Goal: Check status: Check status

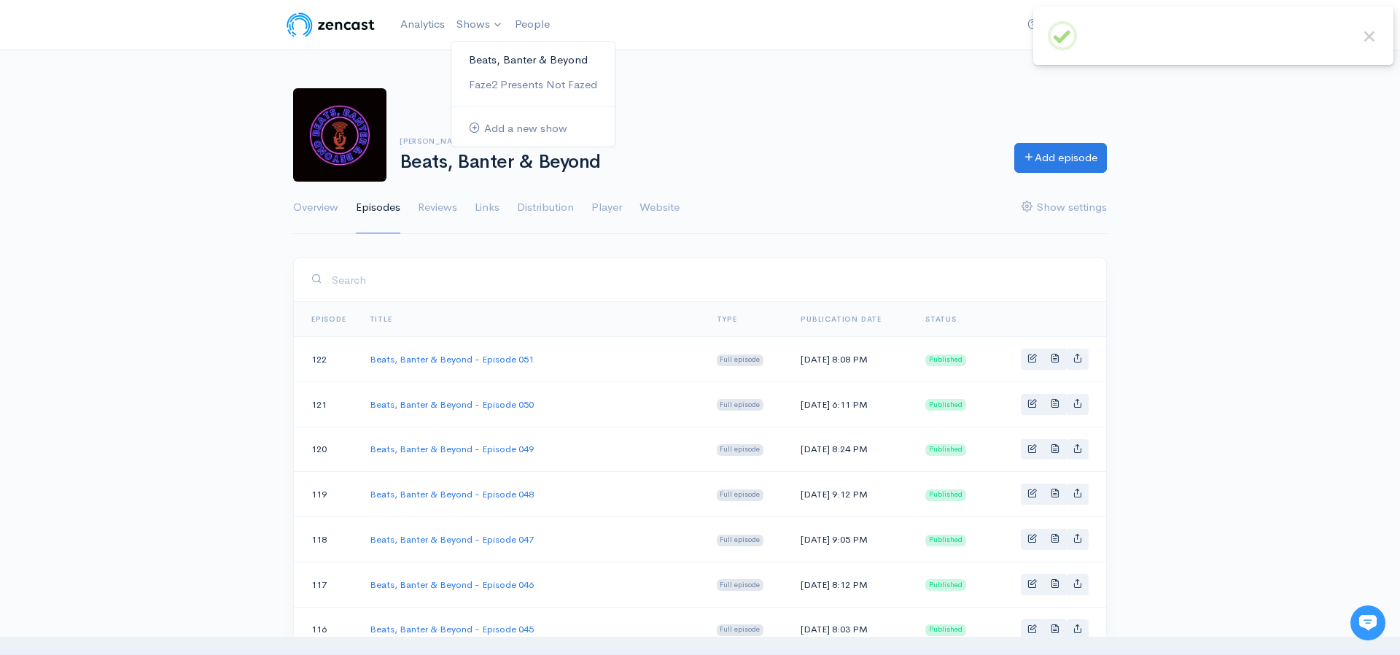
click at [505, 63] on link "Beats, Banter & Beyond" at bounding box center [532, 60] width 163 height 26
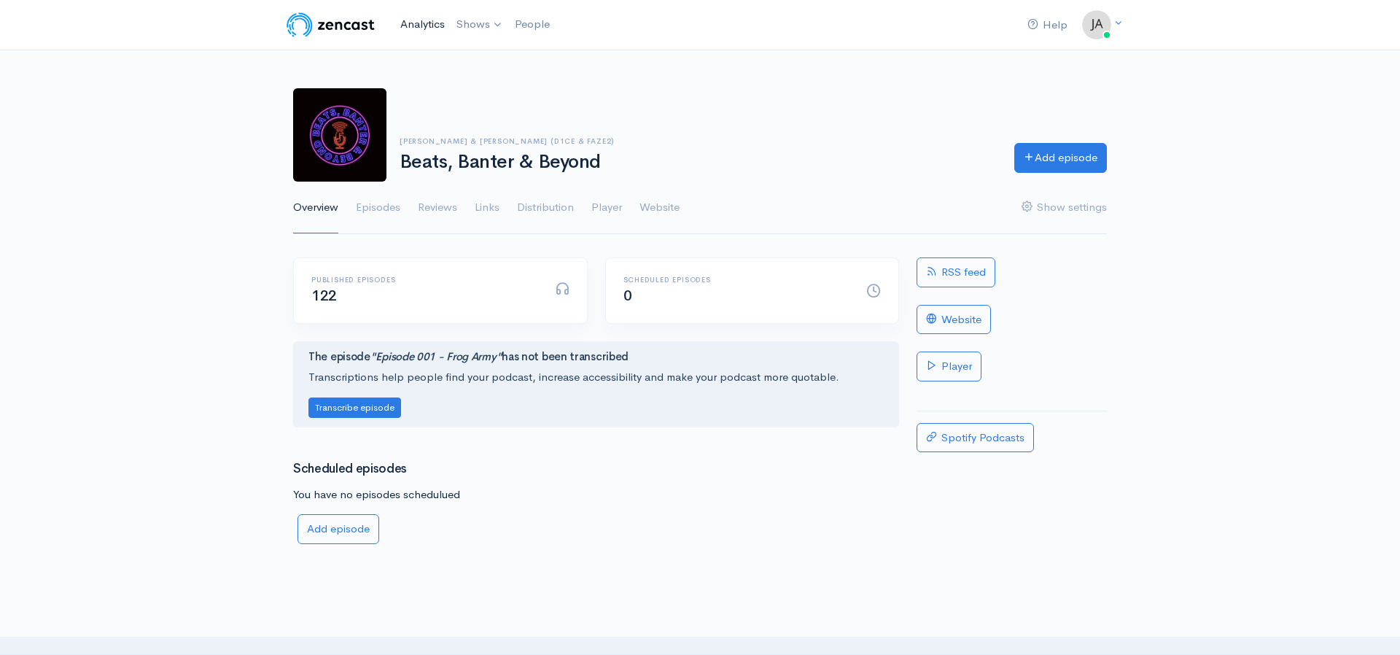
click at [407, 21] on link "Analytics" at bounding box center [422, 24] width 56 height 31
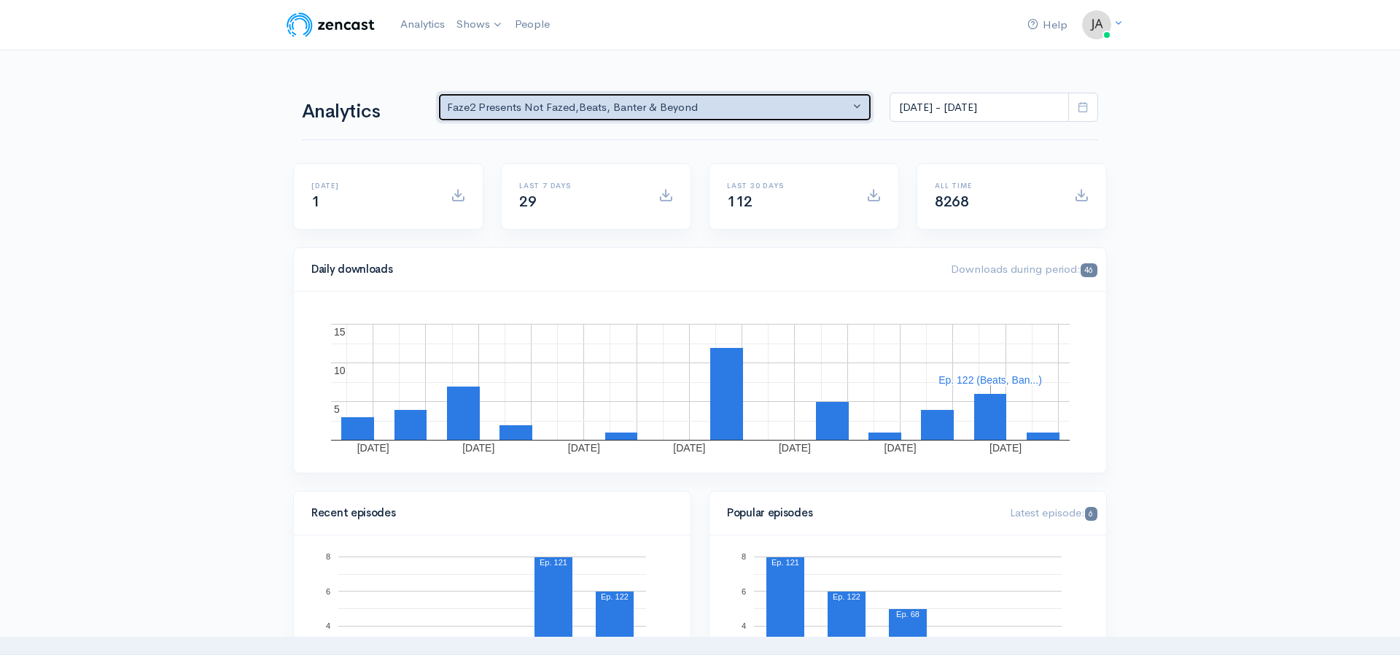
click at [779, 111] on div "Faze2 Presents Not Fazed , Beats, Banter & Beyond" at bounding box center [648, 107] width 402 height 17
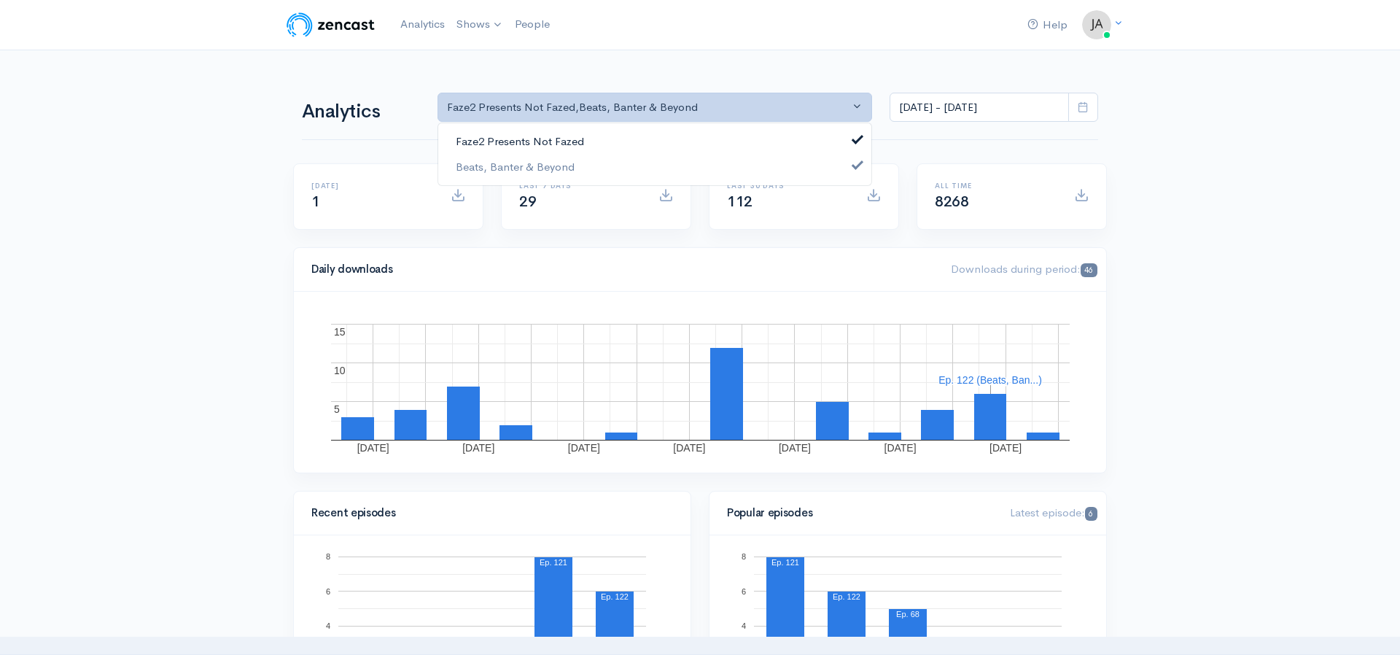
click at [554, 144] on span "Faze2 Presents Not Fazed" at bounding box center [520, 141] width 128 height 17
select select "10451"
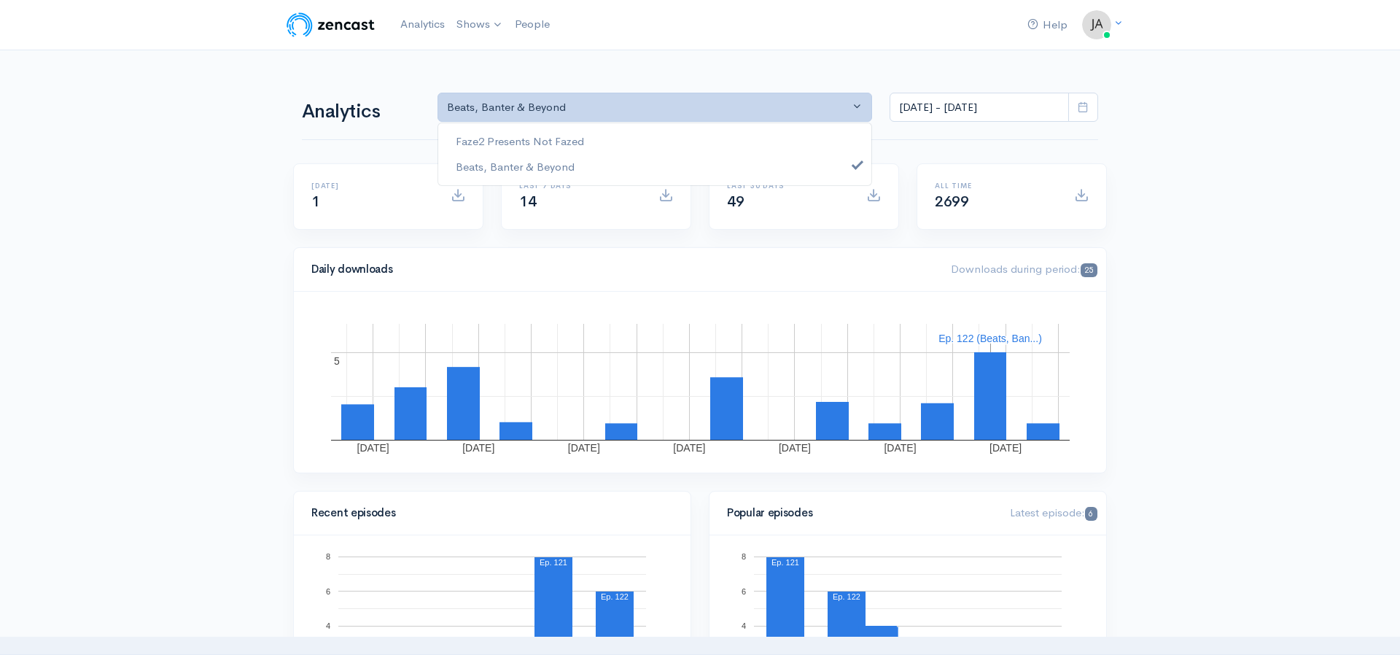
click at [355, 101] on h1 "Analytics" at bounding box center [361, 111] width 118 height 21
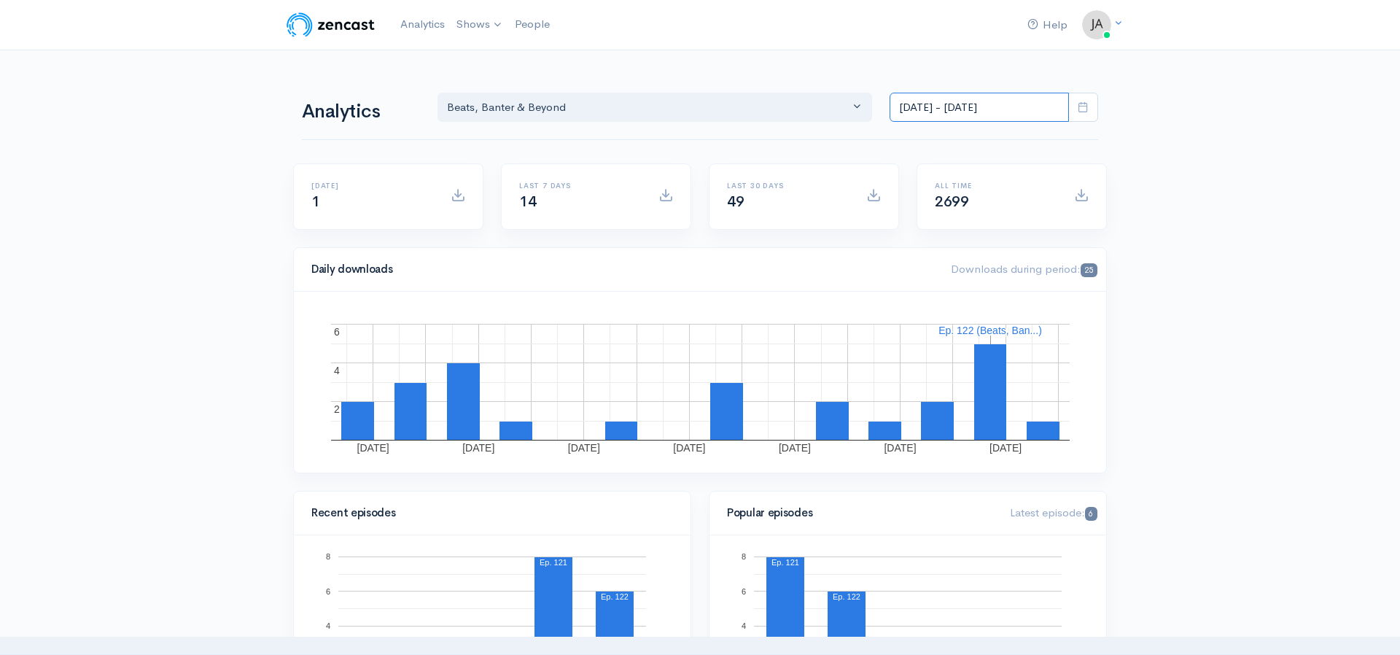
click at [984, 111] on input "[DATE] - [DATE]" at bounding box center [978, 108] width 179 height 30
click at [941, 131] on li "[DATE]" at bounding box center [941, 139] width 102 height 23
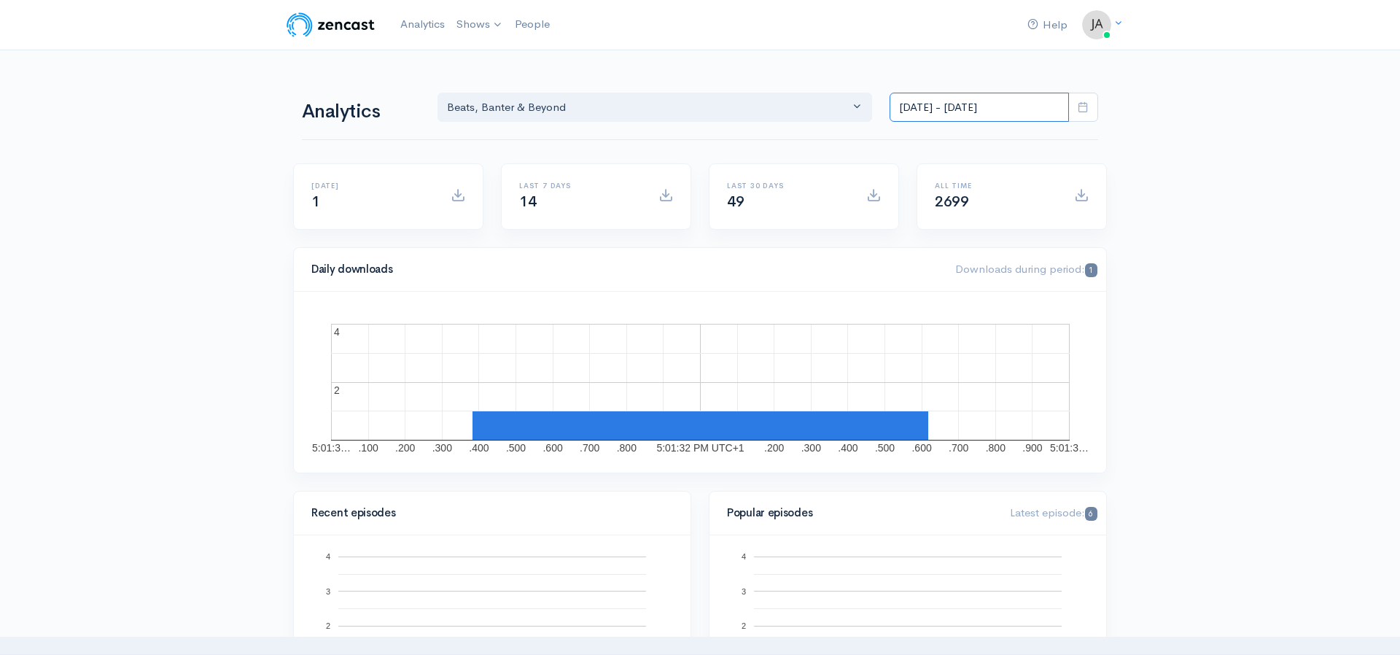
click at [960, 112] on input "[DATE] - [DATE]" at bounding box center [978, 108] width 179 height 30
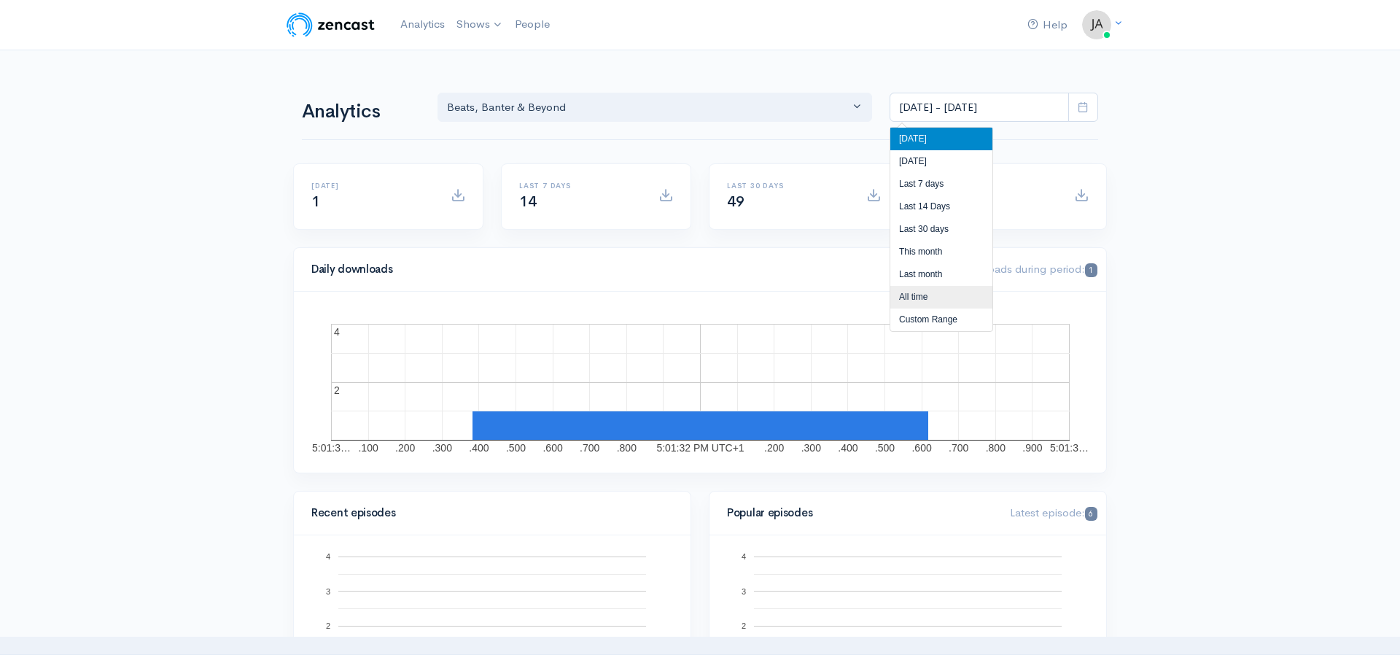
click at [940, 301] on li "All time" at bounding box center [941, 297] width 102 height 23
type input "[DATE] - [DATE]"
